Goal: Information Seeking & Learning: Learn about a topic

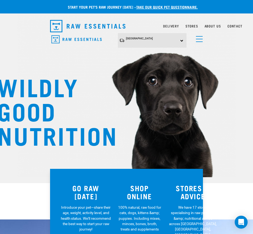
click at [196, 39] on link "menu" at bounding box center [198, 38] width 10 height 10
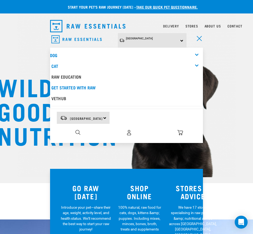
click at [241, 53] on nav "North Island North Island South Island Dog Shop All Dog Rolls Cat" at bounding box center [126, 44] width 253 height 22
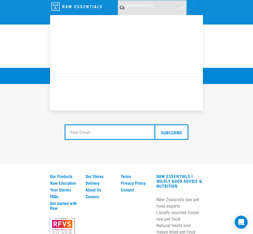
scroll to position [963, 0]
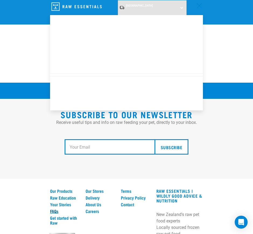
click at [54, 208] on link "FAQs" at bounding box center [64, 210] width 29 height 5
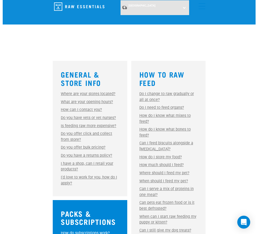
scroll to position [134, 0]
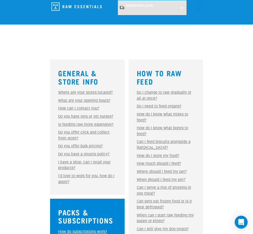
click at [87, 90] on link "Where are your stores located?" at bounding box center [85, 92] width 55 height 5
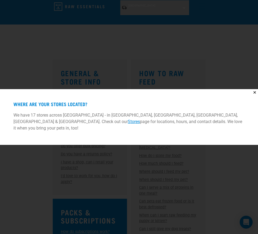
click at [48, 156] on div "✕ Where are your stores located? We have 17 stores across [GEOGRAPHIC_DATA] - i…" at bounding box center [129, 117] width 258 height 234
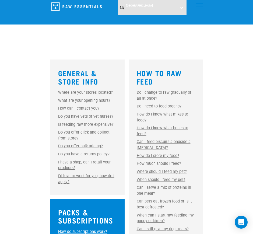
click at [62, 98] on link "What are your opening hours?" at bounding box center [84, 100] width 52 height 5
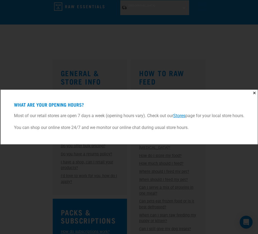
click at [24, 161] on div "✕ What are your opening hours? Most of our retail stores are open 7 days a week…" at bounding box center [129, 117] width 258 height 234
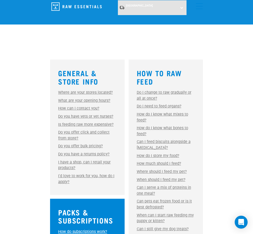
click at [70, 106] on link "How can I contact you?" at bounding box center [78, 108] width 41 height 5
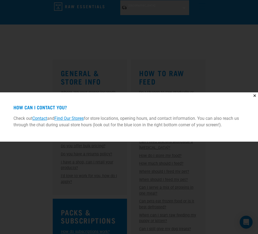
click at [21, 173] on div "✕ How can I contact you? Check out Contact and Find Our Stores for store locati…" at bounding box center [129, 117] width 258 height 234
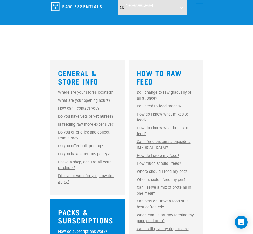
click at [69, 114] on link "Do you have vets or vet nurses?" at bounding box center [85, 116] width 55 height 5
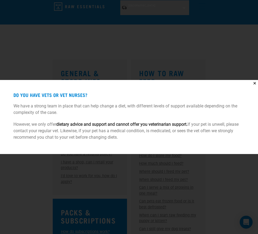
click at [23, 183] on div "✕ Do you have vets or vet nurses? We have a strong team in place that can help …" at bounding box center [129, 117] width 258 height 234
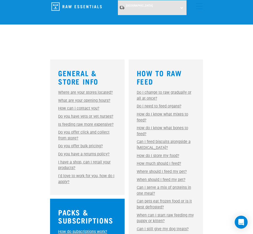
click at [71, 122] on link "Is feeding raw more expensive?" at bounding box center [85, 124] width 55 height 5
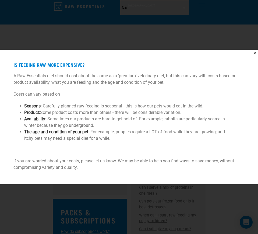
click at [66, 190] on div "✕ Is feeding raw more expensive? A Raw Essentials diet should cost about the sa…" at bounding box center [129, 117] width 258 height 234
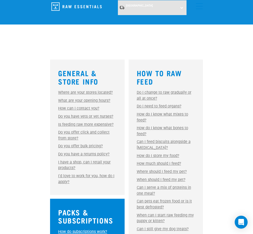
click at [64, 130] on link "Do you offer click and collect from store?" at bounding box center [83, 135] width 51 height 10
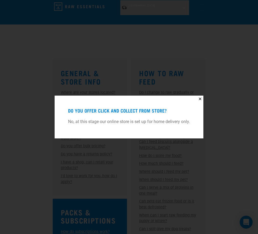
click at [29, 122] on div "✕ Do you offer click and collect from store? No, at this stage our online store…" at bounding box center [129, 117] width 258 height 234
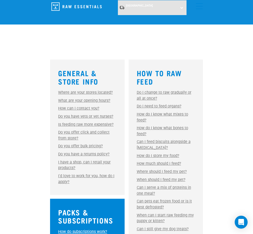
click at [75, 144] on link "Do you offer bulk pricing?" at bounding box center [80, 146] width 45 height 5
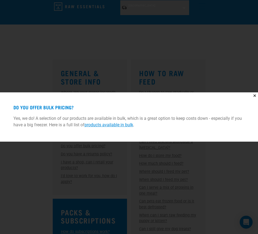
click at [48, 150] on div "✕ Do you offer bulk pricing? Yes, we do! A selection of our products are availa…" at bounding box center [129, 117] width 258 height 234
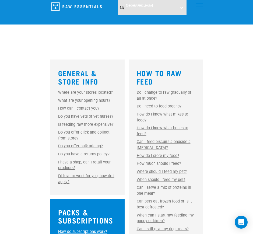
click at [97, 173] on link "I'd love to work for you, how do I apply?" at bounding box center [86, 178] width 56 height 10
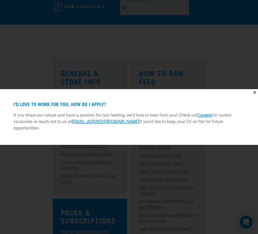
click at [207, 118] on link "Careers" at bounding box center [204, 114] width 14 height 5
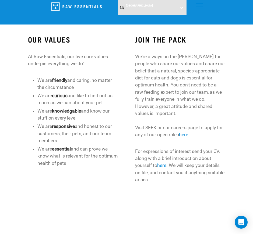
scroll to position [134, 0]
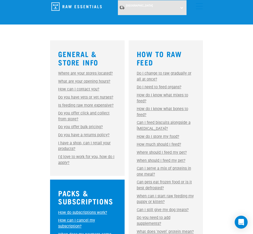
scroll to position [142, 0]
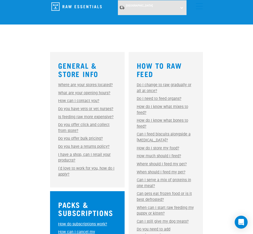
click at [147, 96] on link "Do I need to feed organs?" at bounding box center [159, 98] width 45 height 5
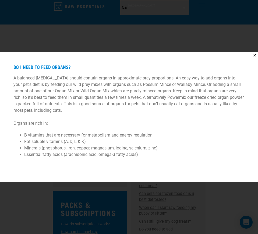
click at [38, 204] on div "✕ Do I need to feed organs? A balanced raw diet should contain organs in approx…" at bounding box center [129, 117] width 258 height 234
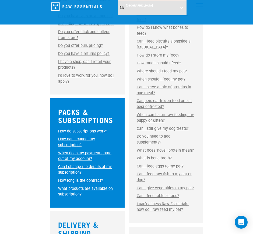
scroll to position [243, 0]
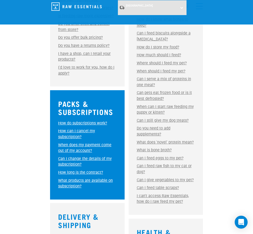
click at [71, 121] on link "How do subscriptions work?" at bounding box center [82, 123] width 49 height 5
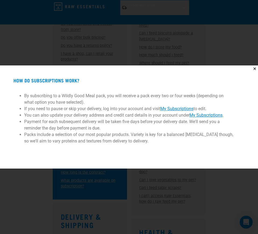
click at [49, 173] on div "✕ How do subscriptions work? By subscribing to a Wildly Good Meal pack, you wil…" at bounding box center [129, 117] width 258 height 234
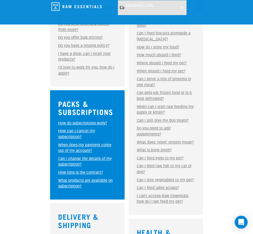
click at [74, 128] on div "How can I cancel my subscription? How can I cancel my subscription? Go to ‘My A…" at bounding box center [87, 134] width 58 height 12
click at [71, 129] on link "How can I cancel my subscription?" at bounding box center [76, 134] width 37 height 10
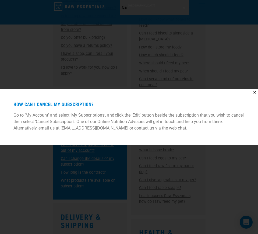
click at [29, 155] on div "✕ How can I cancel my subscription? Go to ‘My Account’ and select ‘My Subscript…" at bounding box center [129, 117] width 258 height 234
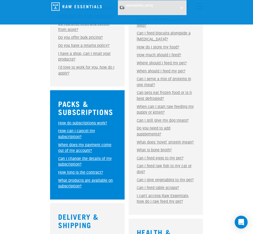
click at [66, 156] on link "Can I change the details of my subscription?" at bounding box center [85, 161] width 54 height 10
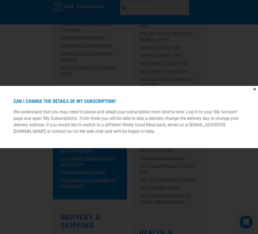
click at [38, 161] on div "✕ Can I change the details of my subscription? We understand that you may need …" at bounding box center [129, 117] width 258 height 234
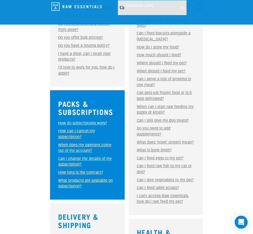
click at [68, 170] on link "How long is the contract?" at bounding box center [80, 172] width 45 height 5
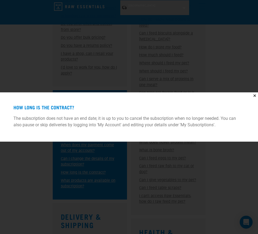
click at [29, 151] on div "✕ How long is the contract? The subscription does not have an end date; it is u…" at bounding box center [129, 117] width 258 height 234
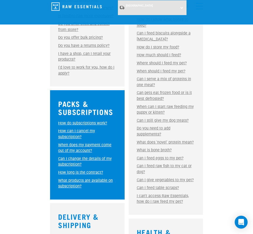
click at [69, 178] on link "What products are available on subscription?" at bounding box center [85, 183] width 55 height 10
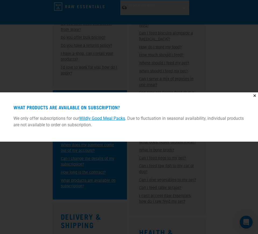
click at [26, 171] on div "✕ What products are available on subscription? We only offer subscriptions for …" at bounding box center [129, 117] width 258 height 234
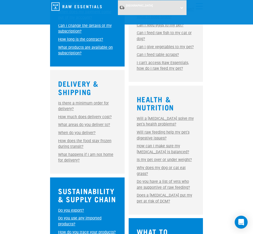
scroll to position [377, 0]
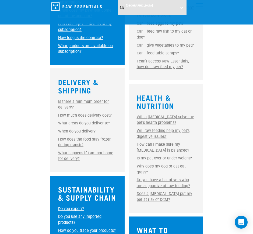
click at [63, 99] on link "Is there a minimum order for delivery?" at bounding box center [83, 104] width 51 height 10
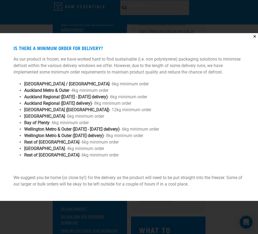
click at [143, 212] on div "✕ Is there a minimum order for delivery? As our product is frozen, we have work…" at bounding box center [129, 117] width 258 height 234
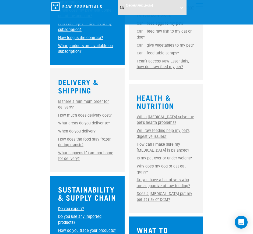
click at [69, 113] on link "How much does delivery cost?" at bounding box center [85, 115] width 54 height 5
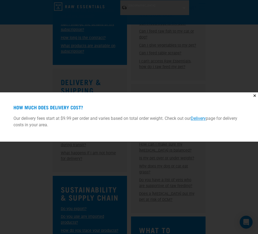
click at [23, 158] on div "✕ How much does delivery cost? Our delivery fees start at $9.99 per order and v…" at bounding box center [129, 117] width 258 height 234
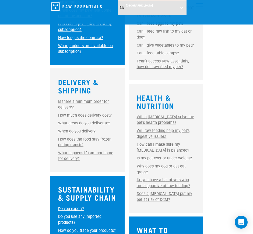
click at [71, 137] on link "How does the food stay frozen during transit?" at bounding box center [84, 142] width 53 height 10
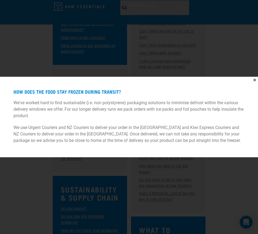
click at [36, 177] on div "✕ How does the food stay frozen during transit? We've worked hard to find susta…" at bounding box center [129, 117] width 258 height 234
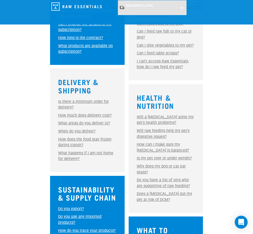
click at [80, 137] on link "How does the food stay frozen during transit?" at bounding box center [84, 142] width 53 height 10
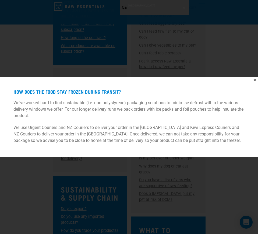
click at [40, 199] on div "✕ How does the food stay frozen during transit? We've worked hard to find susta…" at bounding box center [129, 117] width 258 height 234
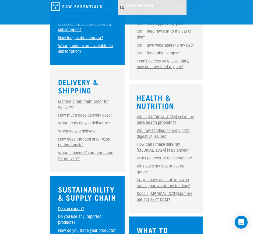
click at [66, 151] on link "What happens if I am not home for delivery?" at bounding box center [85, 156] width 55 height 10
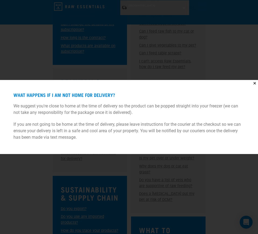
click at [14, 162] on div "✕ What happens if I am not home for delivery? We suggest you're close to home a…" at bounding box center [129, 117] width 258 height 234
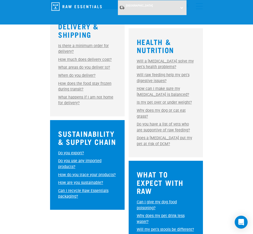
scroll to position [445, 0]
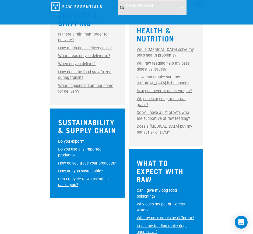
click at [67, 147] on link "Do you use any imported products?" at bounding box center [79, 152] width 43 height 10
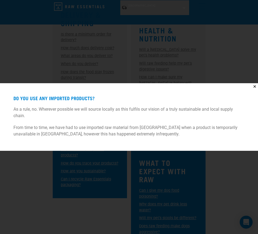
click at [23, 182] on div "✕ Do you use any imported products? As a rule, no. Wherever possible we will so…" at bounding box center [129, 117] width 258 height 234
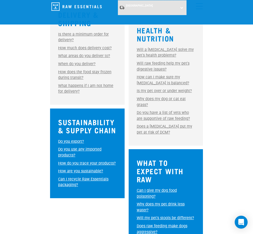
click at [65, 177] on link "Can I recycle Raw Essentials packaging?" at bounding box center [83, 182] width 50 height 10
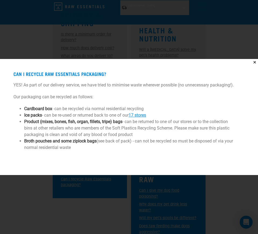
click at [25, 195] on div "✕ Can I recycle Raw Essentials packaging? YES! As part of our delivery service,…" at bounding box center [129, 117] width 258 height 234
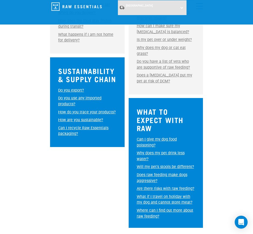
scroll to position [512, 0]
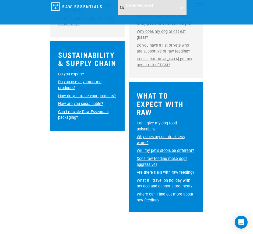
click at [68, 101] on link "How are you sustainable?" at bounding box center [80, 103] width 45 height 5
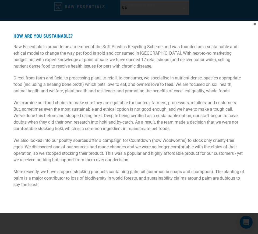
click at [65, 217] on div "✕ How are you sustainable? Raw Essentials is proud to be a member of the Soft P…" at bounding box center [129, 117] width 258 height 234
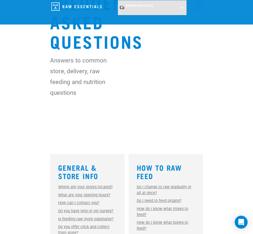
scroll to position [0, 0]
